Goal: Check status

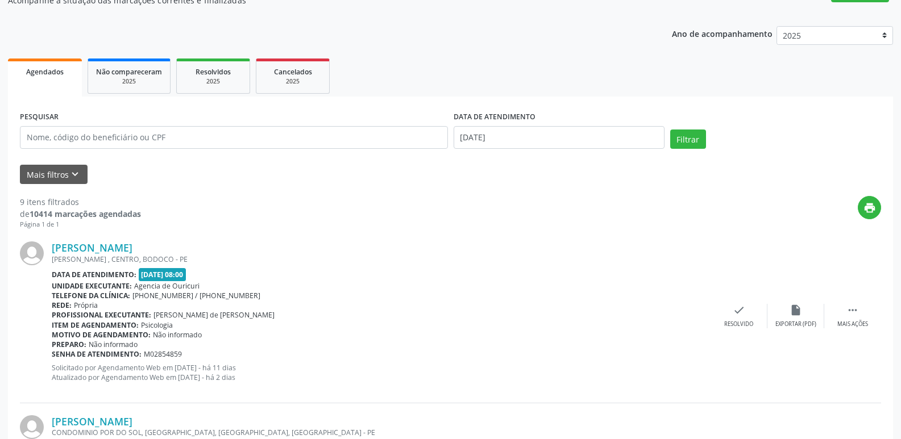
scroll to position [114, 0]
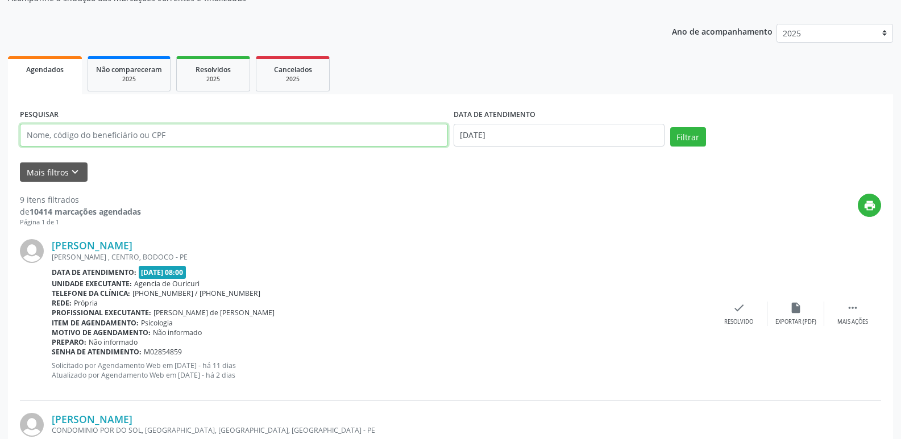
click at [114, 132] on input "text" at bounding box center [234, 135] width 428 height 23
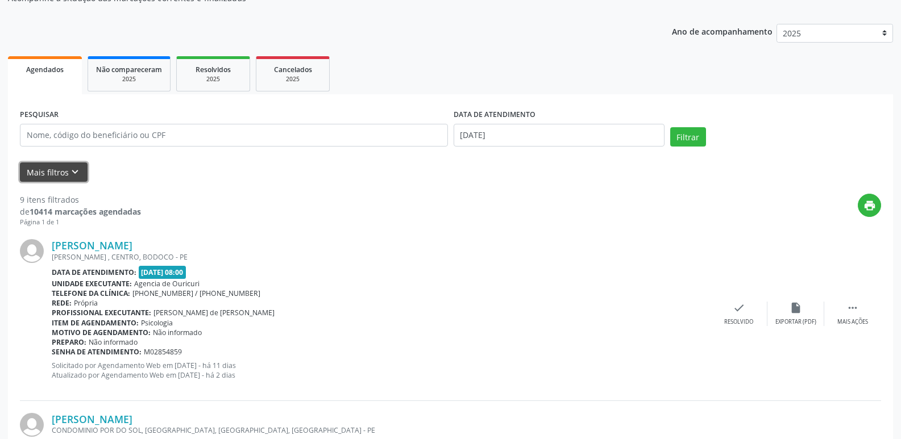
click at [42, 175] on button "Mais filtros keyboard_arrow_down" at bounding box center [54, 173] width 68 height 20
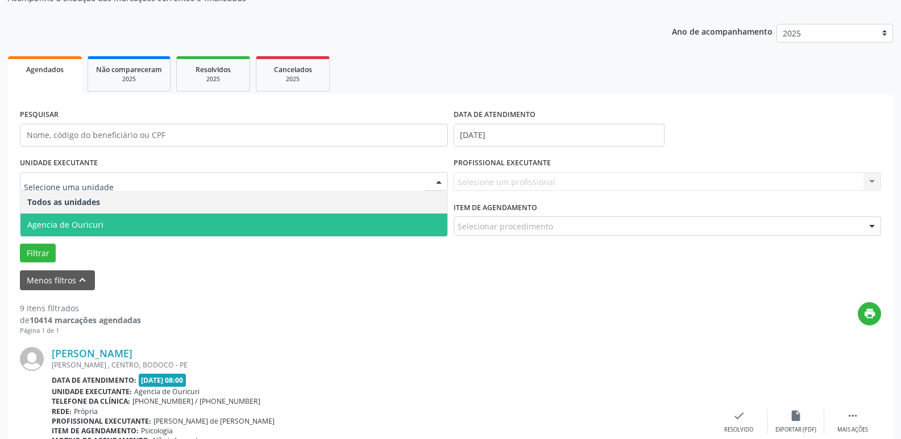
click at [87, 222] on span "Agencia de Ouricuri" at bounding box center [65, 224] width 76 height 11
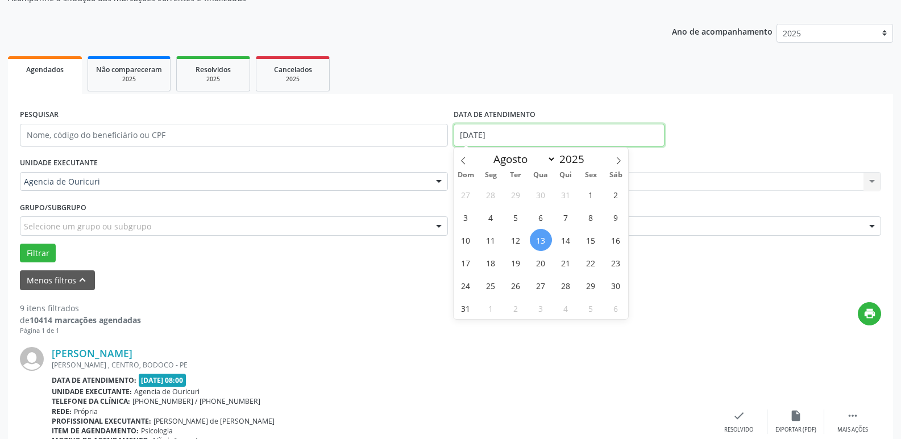
click at [502, 136] on input "[DATE]" at bounding box center [558, 135] width 211 height 23
click at [564, 240] on span "14" at bounding box center [566, 240] width 22 height 22
type input "[DATE]"
click at [564, 240] on span "14" at bounding box center [566, 240] width 22 height 22
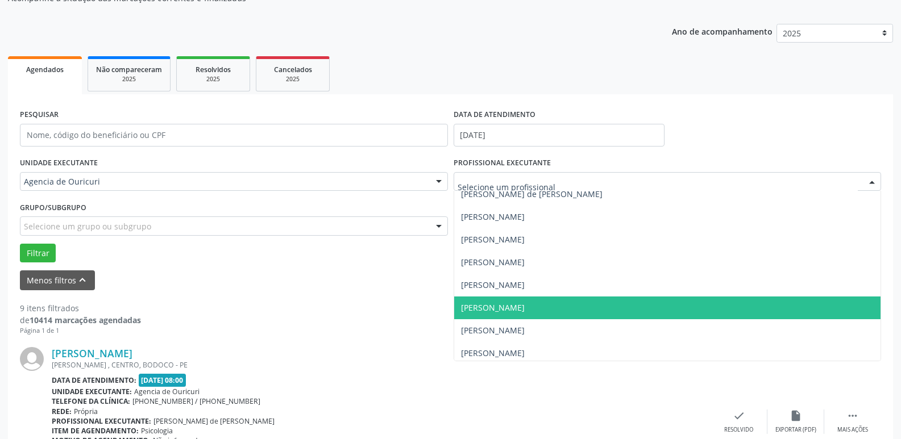
scroll to position [239, 0]
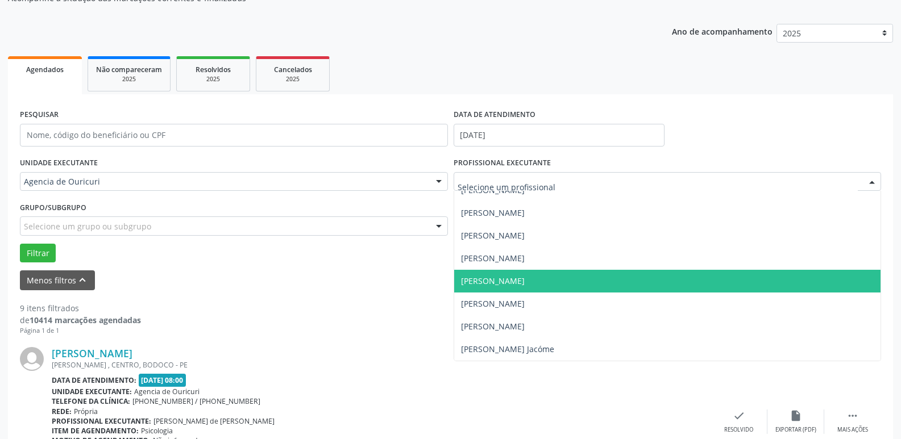
click at [491, 275] on span "[PERSON_NAME]" at bounding box center [667, 281] width 427 height 23
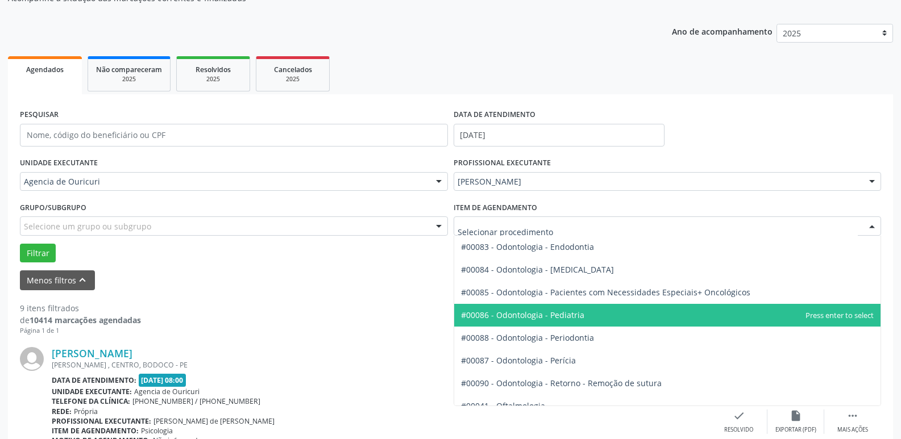
scroll to position [1421, 0]
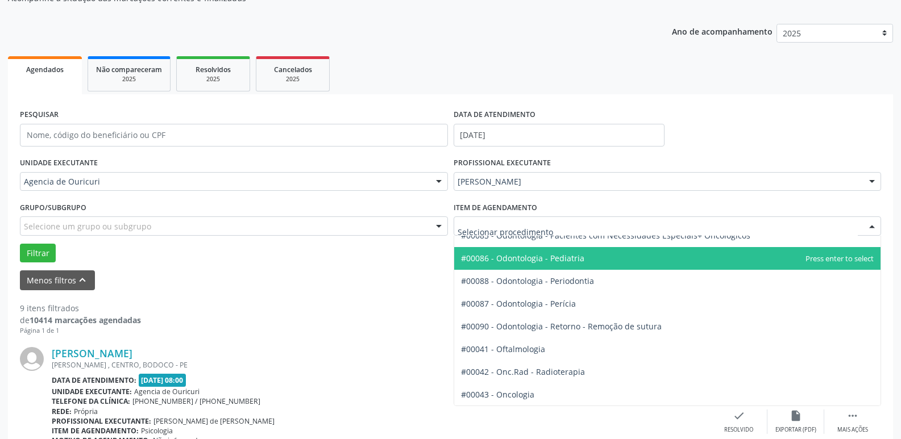
click at [523, 264] on span "#00086 - Odontologia - Pediatria" at bounding box center [667, 258] width 427 height 23
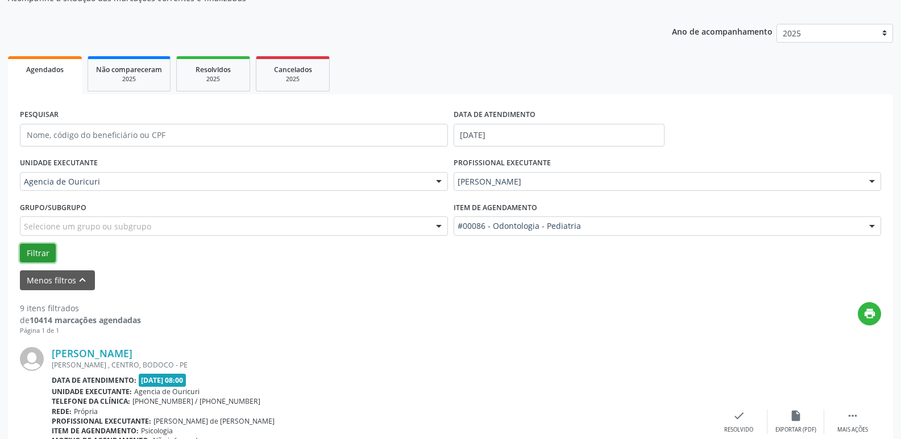
click at [30, 253] on button "Filtrar" at bounding box center [38, 253] width 36 height 19
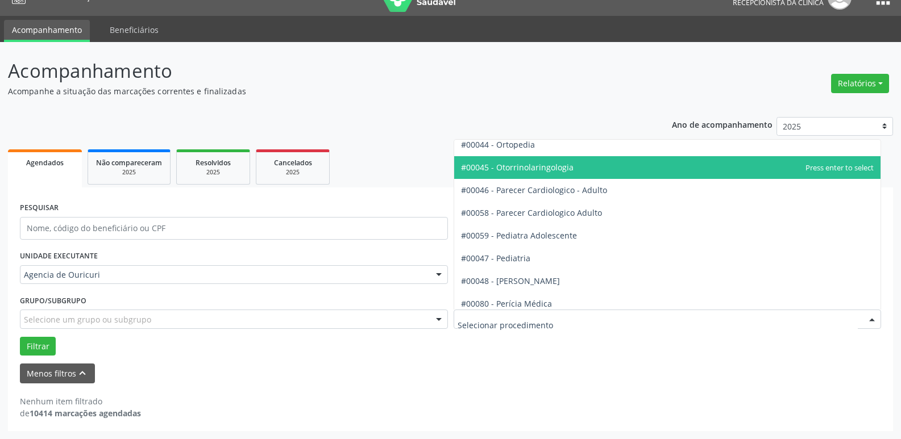
scroll to position [1648, 0]
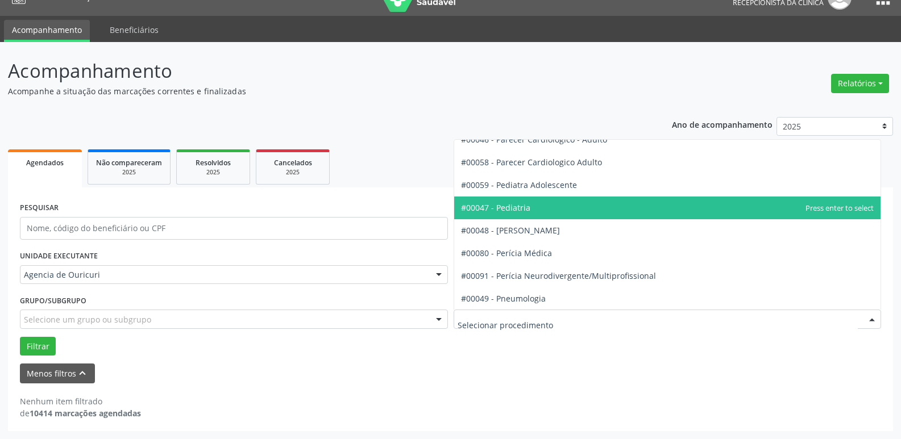
click at [569, 210] on span "#00047 - Pediatria" at bounding box center [667, 208] width 427 height 23
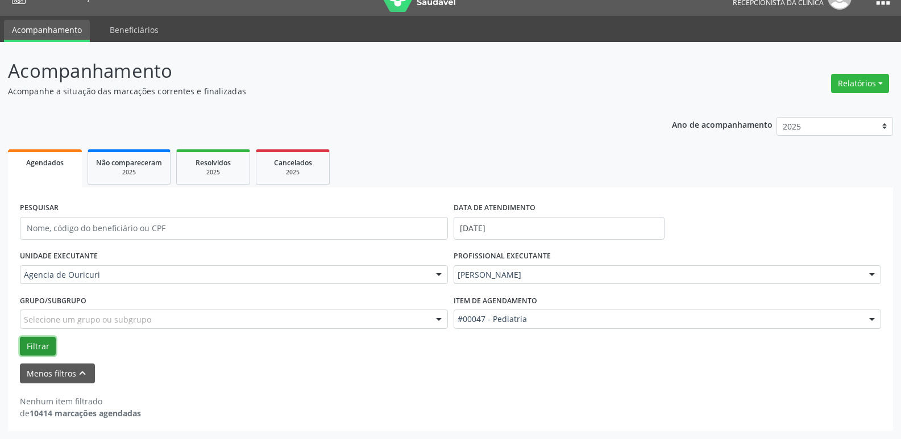
click at [34, 349] on button "Filtrar" at bounding box center [38, 346] width 36 height 19
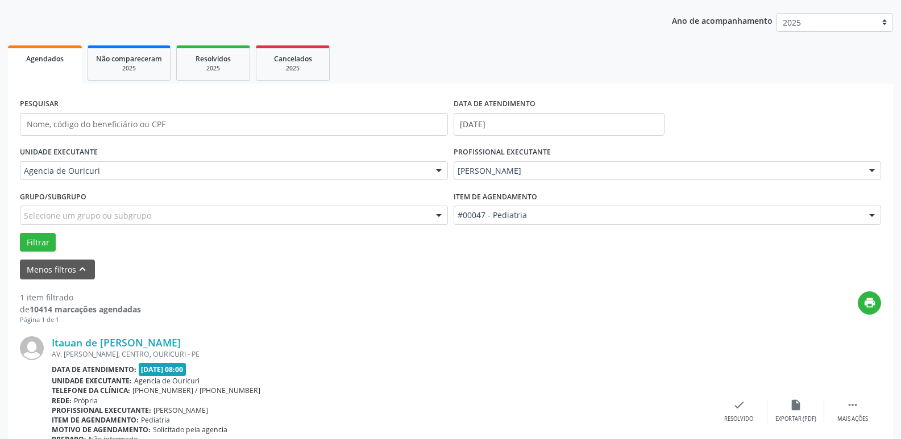
scroll to position [0, 0]
